Goal: Submit feedback/report problem: Submit feedback/report problem

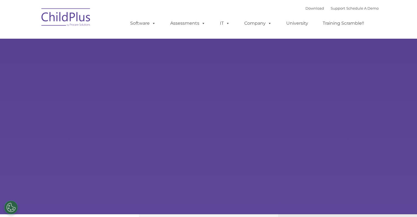
select select "MEDIUM"
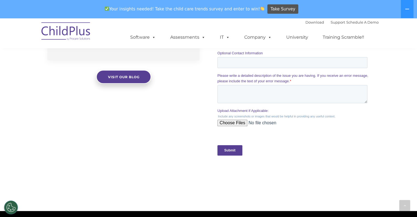
scroll to position [603, 0]
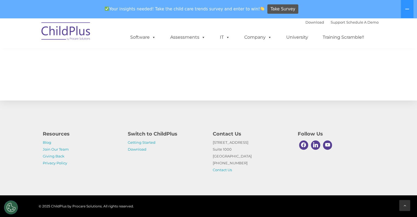
click at [403, 207] on icon at bounding box center [404, 205] width 2 height 4
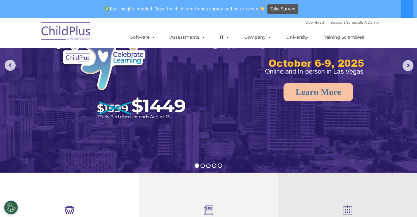
scroll to position [0, 0]
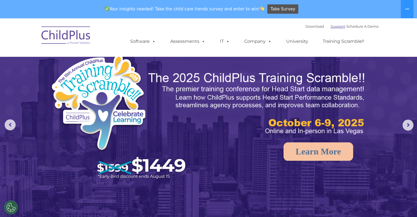
click at [332, 26] on link "Support" at bounding box center [337, 26] width 15 height 4
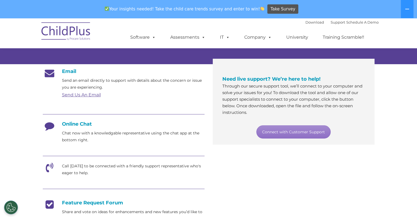
scroll to position [83, 0]
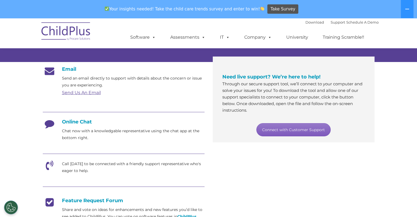
click at [282, 126] on link "Connect with Customer Support" at bounding box center [293, 129] width 74 height 13
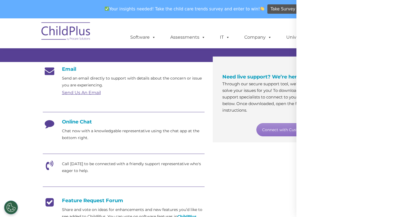
click at [413, 213] on div at bounding box center [413, 213] width 0 height 0
click at [408, 8] on div at bounding box center [356, 108] width 121 height 217
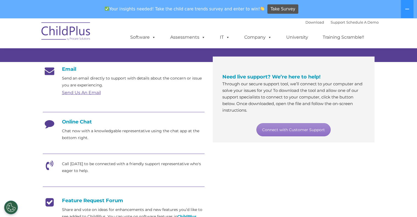
click at [73, 122] on h4 "Online Chat" at bounding box center [124, 122] width 162 height 6
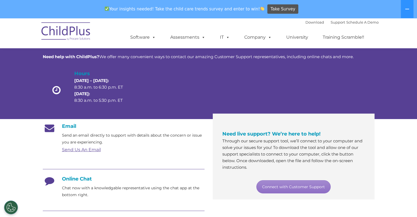
scroll to position [0, 0]
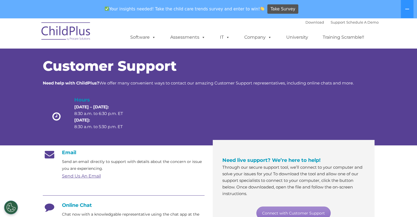
click at [76, 176] on link "Send Us An Email" at bounding box center [81, 175] width 39 height 5
click at [75, 175] on link "Send Us An Email" at bounding box center [81, 175] width 39 height 5
click at [74, 34] on img at bounding box center [66, 31] width 55 height 27
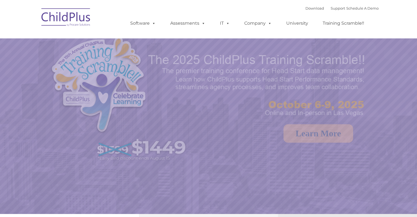
scroll to position [89, 0]
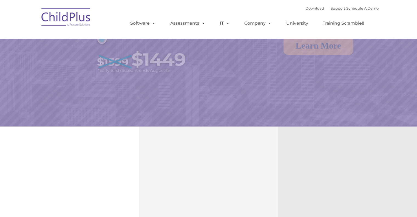
select select "MEDIUM"
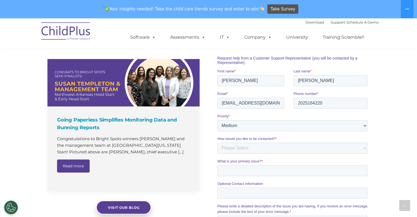
scroll to position [380, 0]
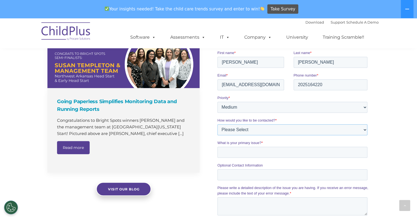
click at [244, 130] on select "Please Select Phone Email" at bounding box center [292, 129] width 150 height 11
select select "Email"
click at [217, 124] on select "Please Select Phone Email" at bounding box center [292, 129] width 150 height 11
click at [240, 155] on input "What is your primary issue? *" at bounding box center [292, 151] width 150 height 11
type input "Families having issues uploading"
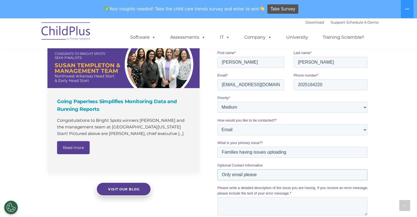
type input "Only email please"
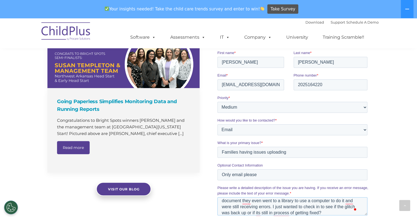
scroll to position [0, 0]
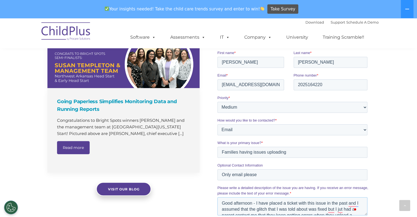
drag, startPoint x: 329, startPoint y: 212, endPoint x: 132, endPoint y: 184, distance: 198.6
click at [217, 184] on html "Request Customer Support Request help from a Customer Support Representative (y…" at bounding box center [293, 145] width 152 height 262
type textarea "Good afternoon - I have placed a ticket with this issue in the past and I assum…"
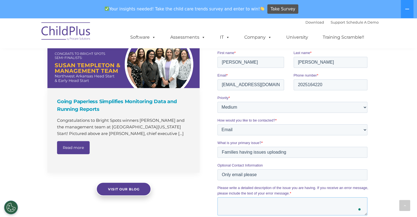
paste textarea "Good afternoon, I previously submitted a ticket regarding this issue and was un…"
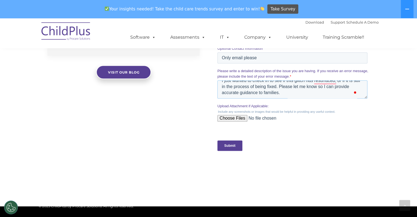
type textarea "Good afternoon, I previously submitted a ticket regarding this issue and was un…"
click at [238, 150] on input "Submit" at bounding box center [229, 145] width 25 height 10
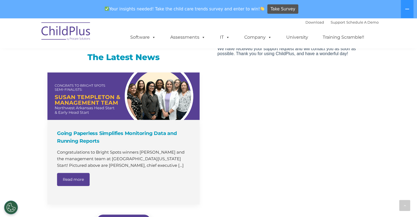
scroll to position [348, 0]
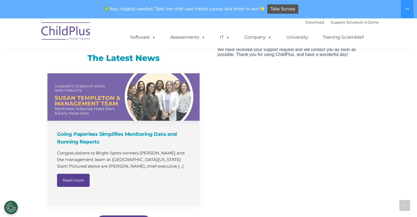
click at [95, 90] on link at bounding box center [123, 96] width 152 height 47
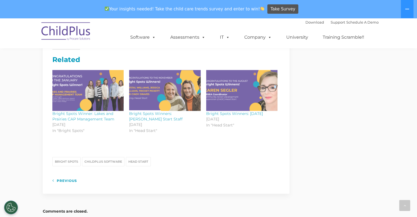
scroll to position [508, 0]
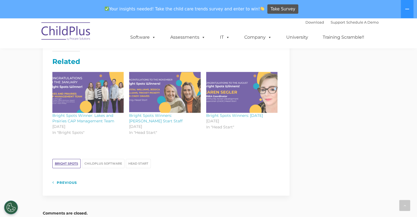
click at [67, 159] on link "Bright Spots" at bounding box center [66, 163] width 28 height 9
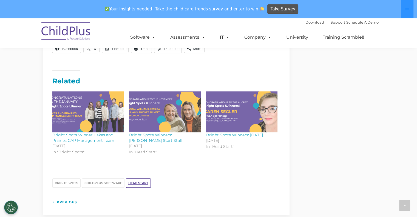
scroll to position [508, 0]
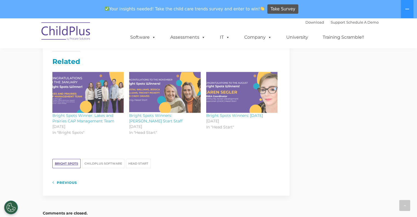
click at [73, 159] on link "Bright Spots" at bounding box center [66, 163] width 28 height 9
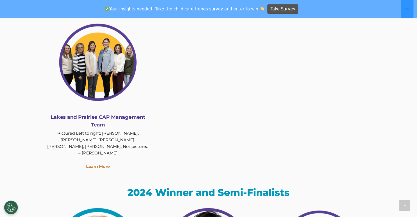
scroll to position [987, 0]
